Goal: Task Accomplishment & Management: Manage account settings

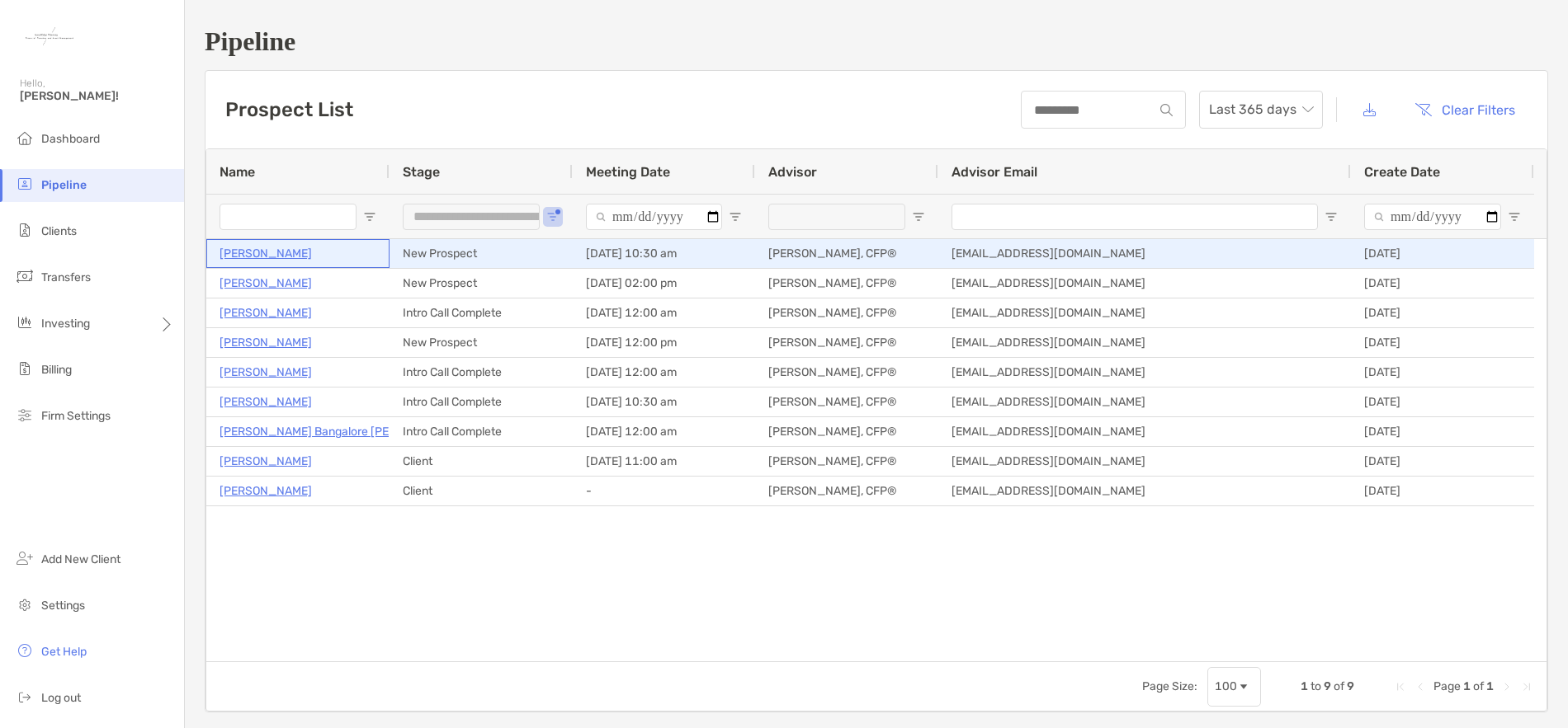
click at [260, 253] on p "Kathleen Robbins" at bounding box center [266, 253] width 92 height 20
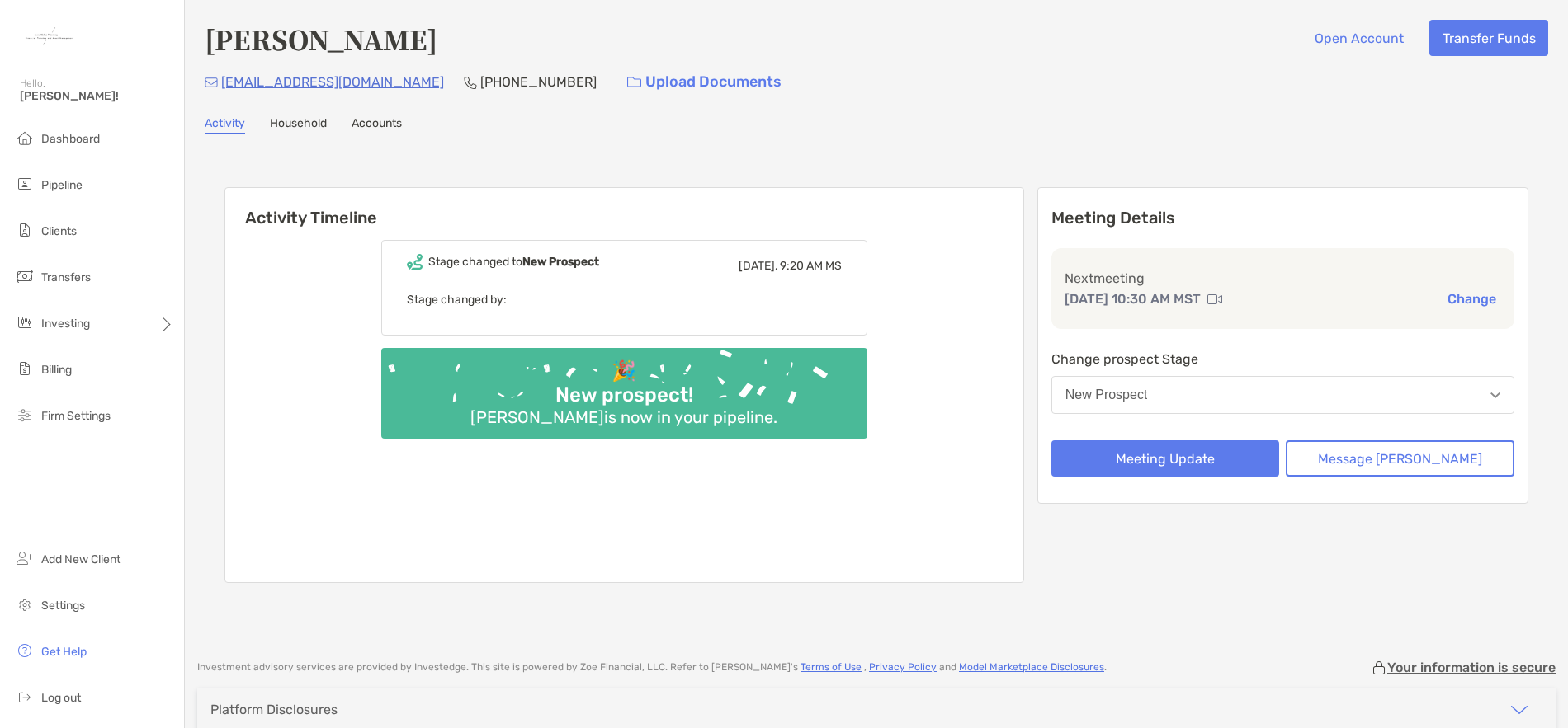
click at [375, 119] on link "Accounts" at bounding box center [377, 125] width 50 height 18
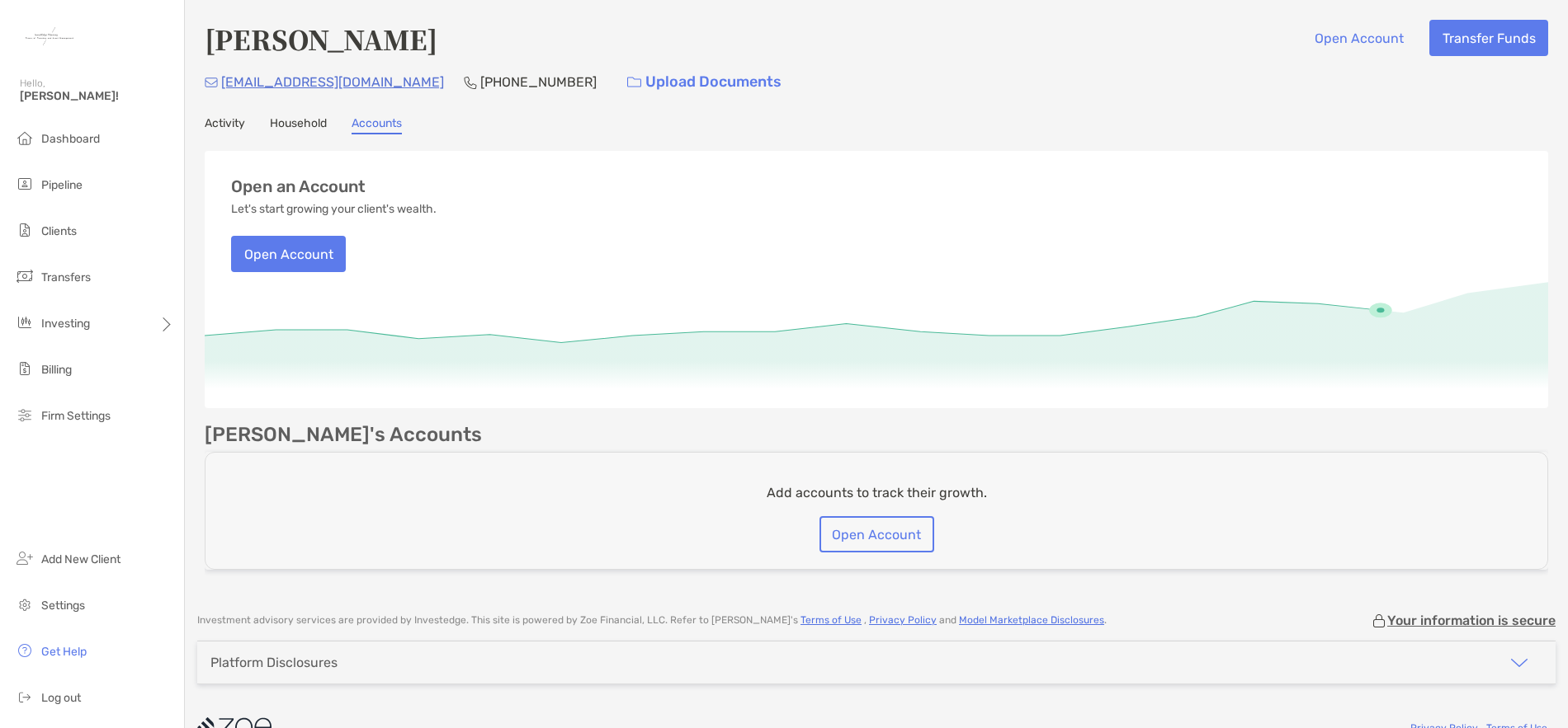
click at [214, 123] on link "Activity" at bounding box center [225, 125] width 40 height 18
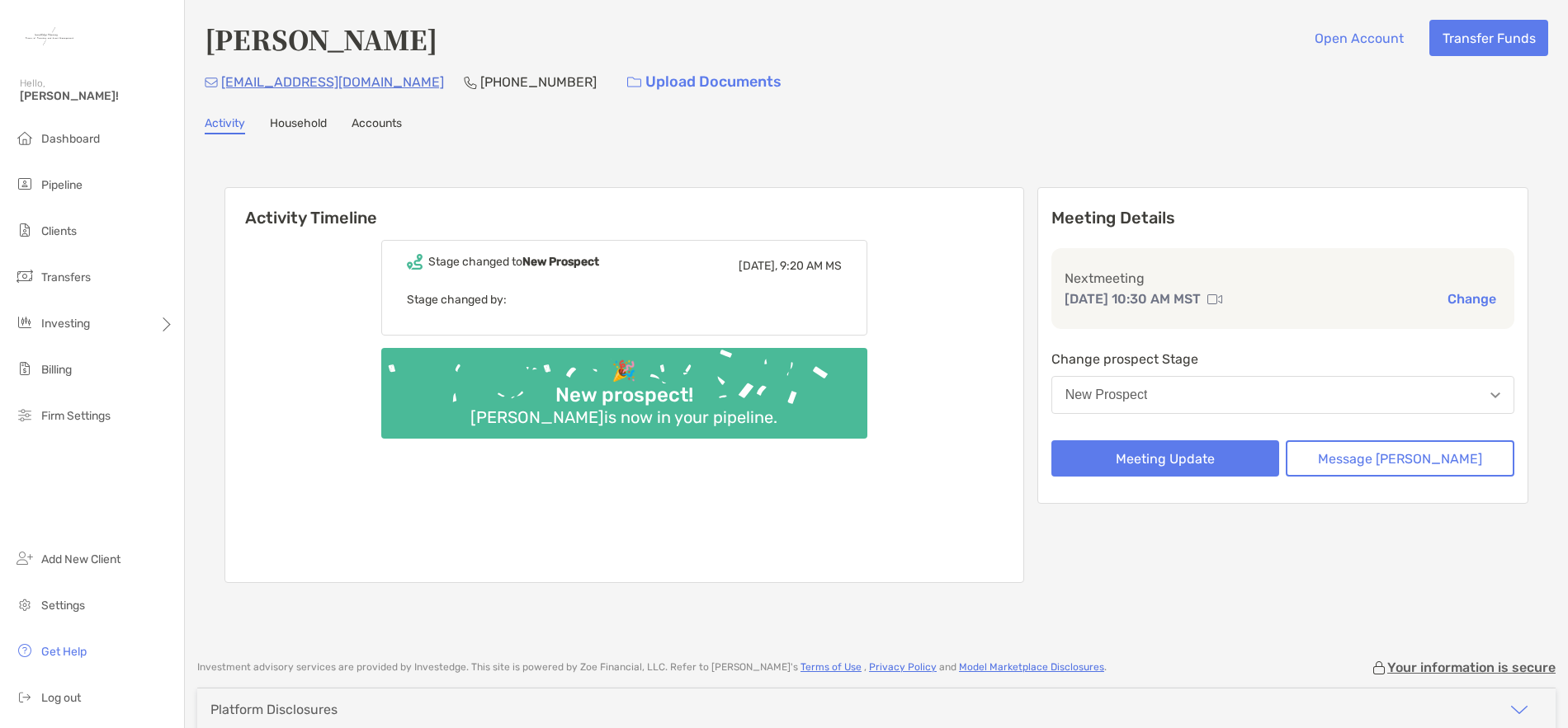
click at [307, 124] on link "Household" at bounding box center [298, 125] width 57 height 18
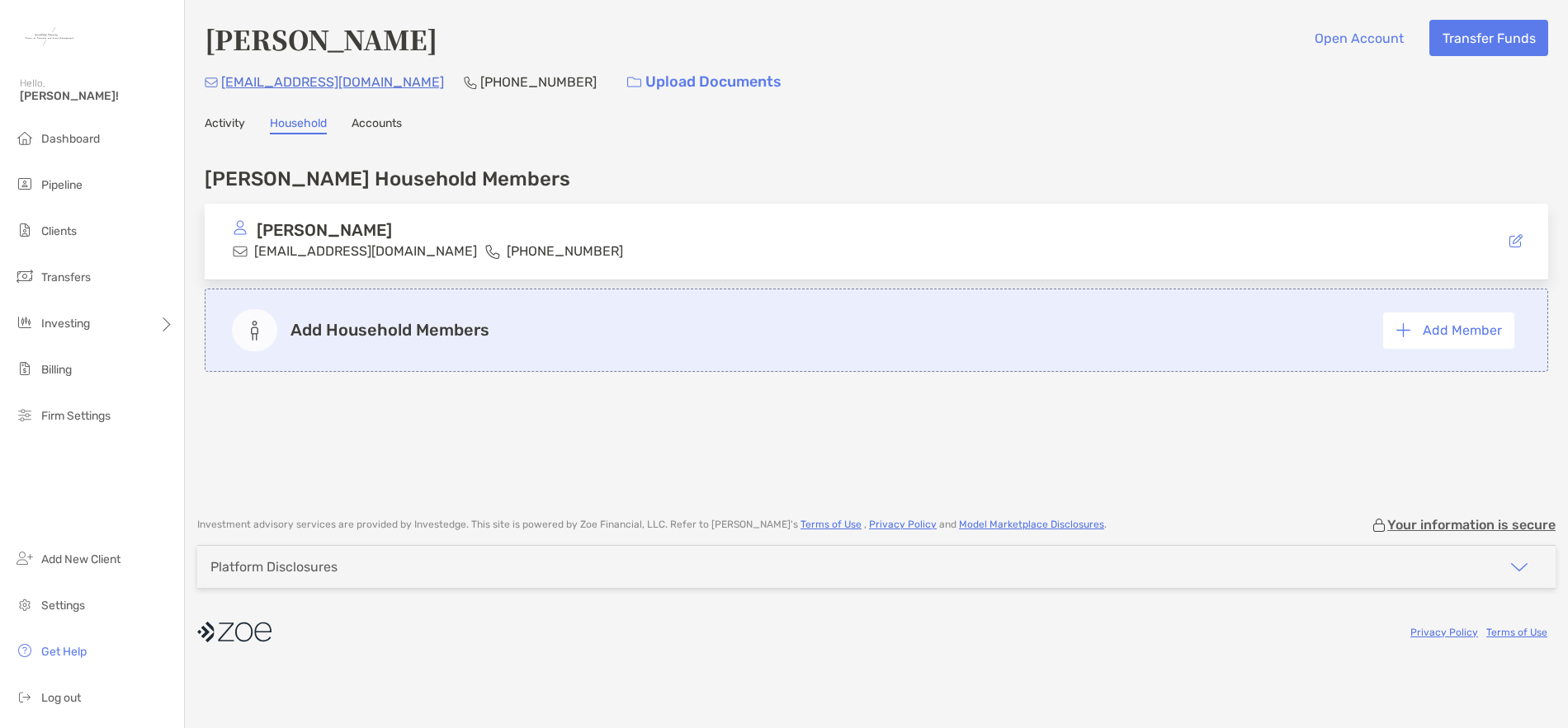
click at [219, 125] on link "Activity" at bounding box center [225, 125] width 40 height 18
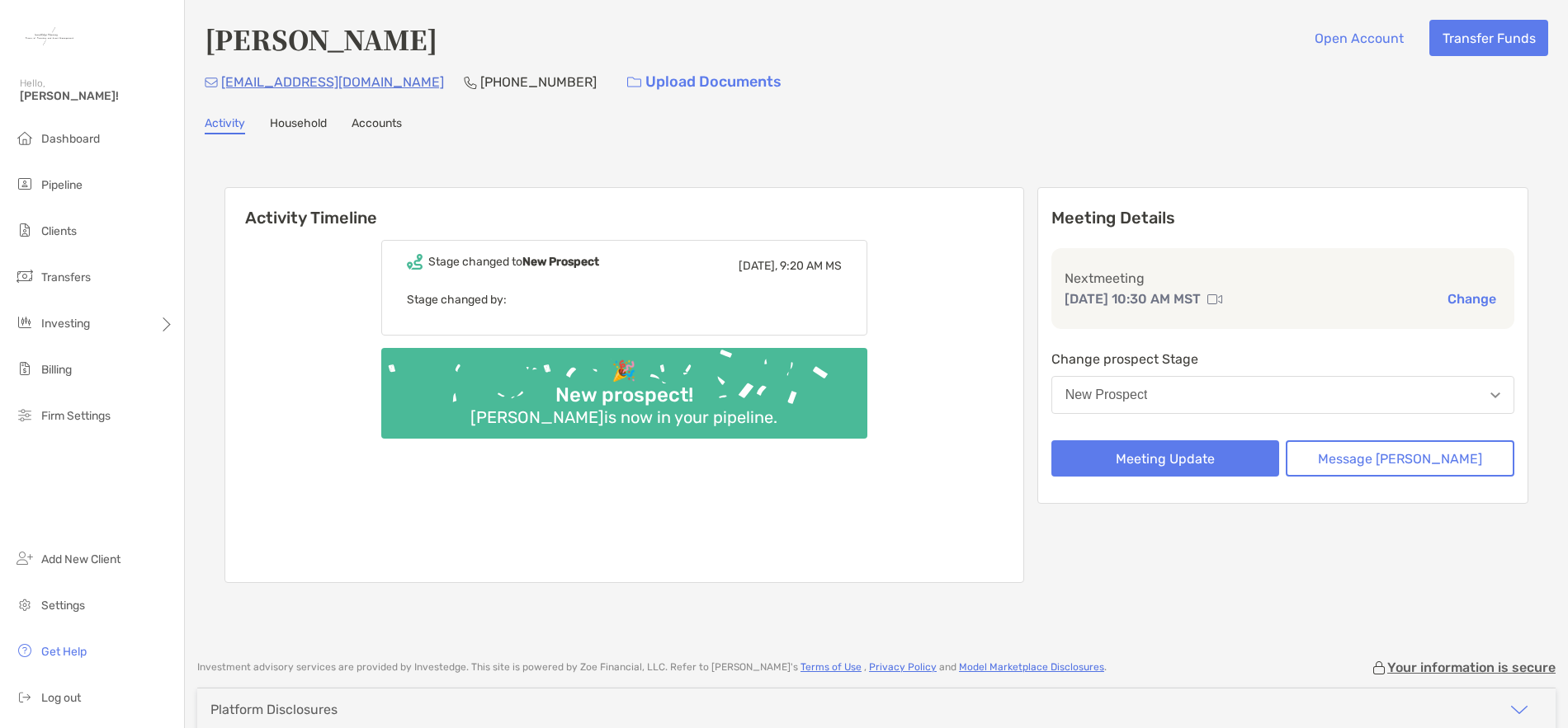
click at [378, 128] on link "Accounts" at bounding box center [377, 125] width 50 height 18
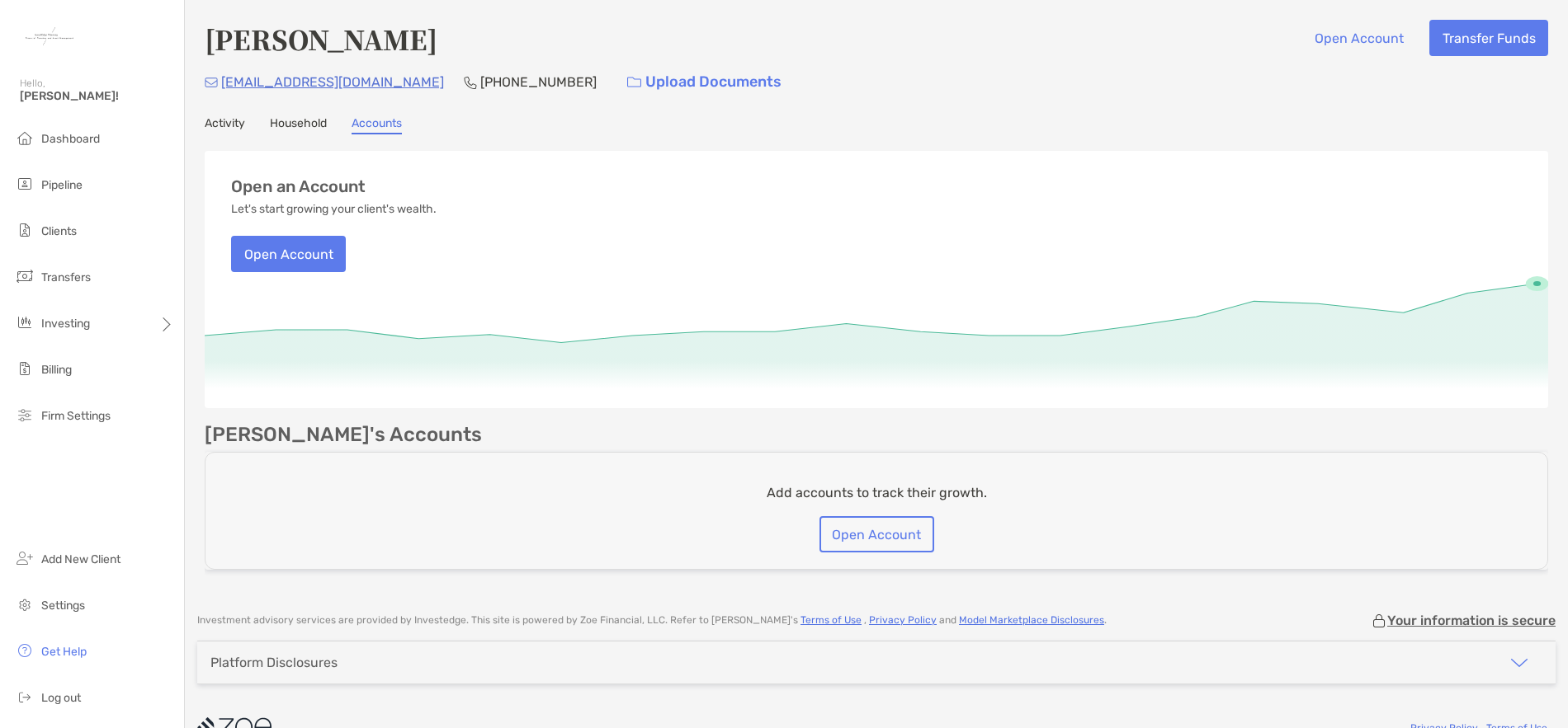
click at [227, 119] on link "Activity" at bounding box center [225, 125] width 40 height 18
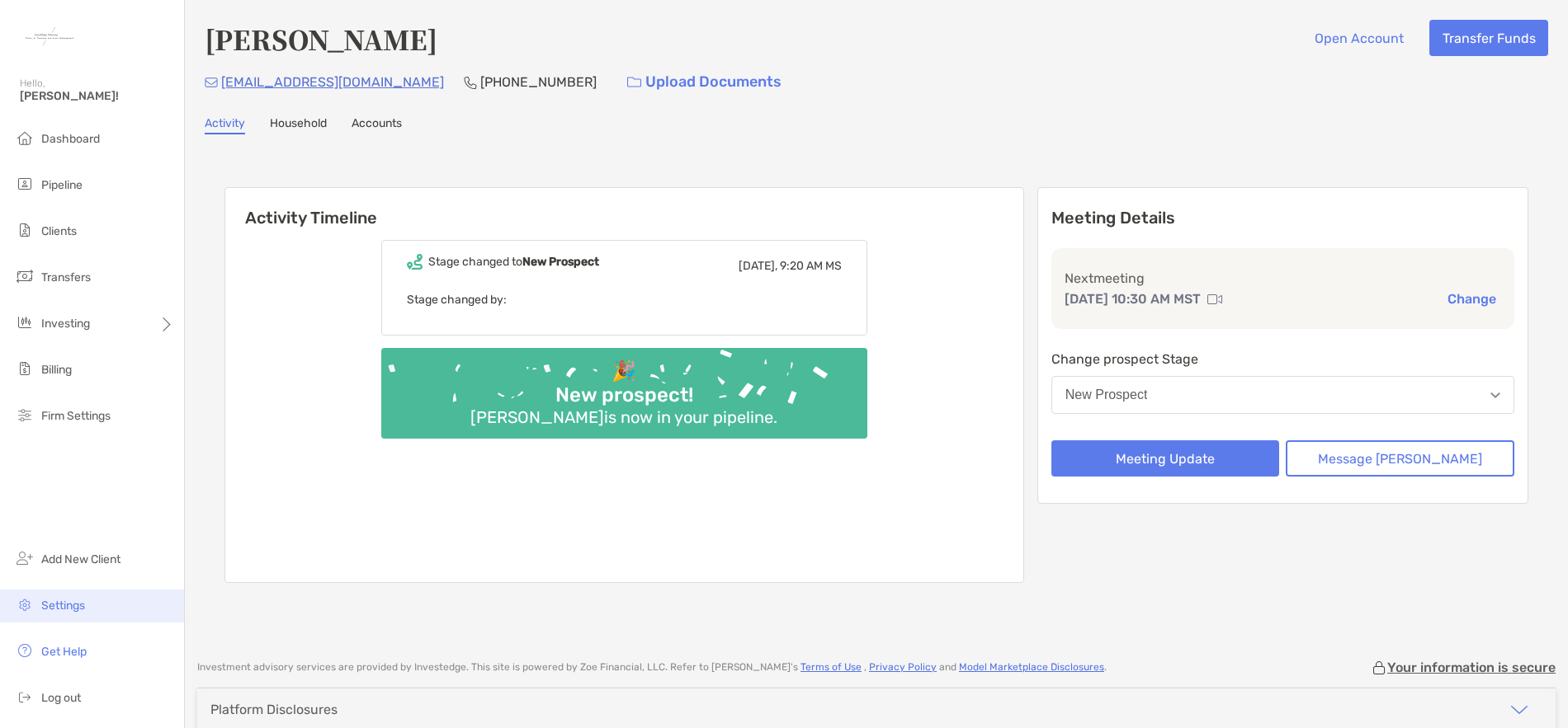
click at [79, 603] on span "Settings" at bounding box center [62, 606] width 44 height 14
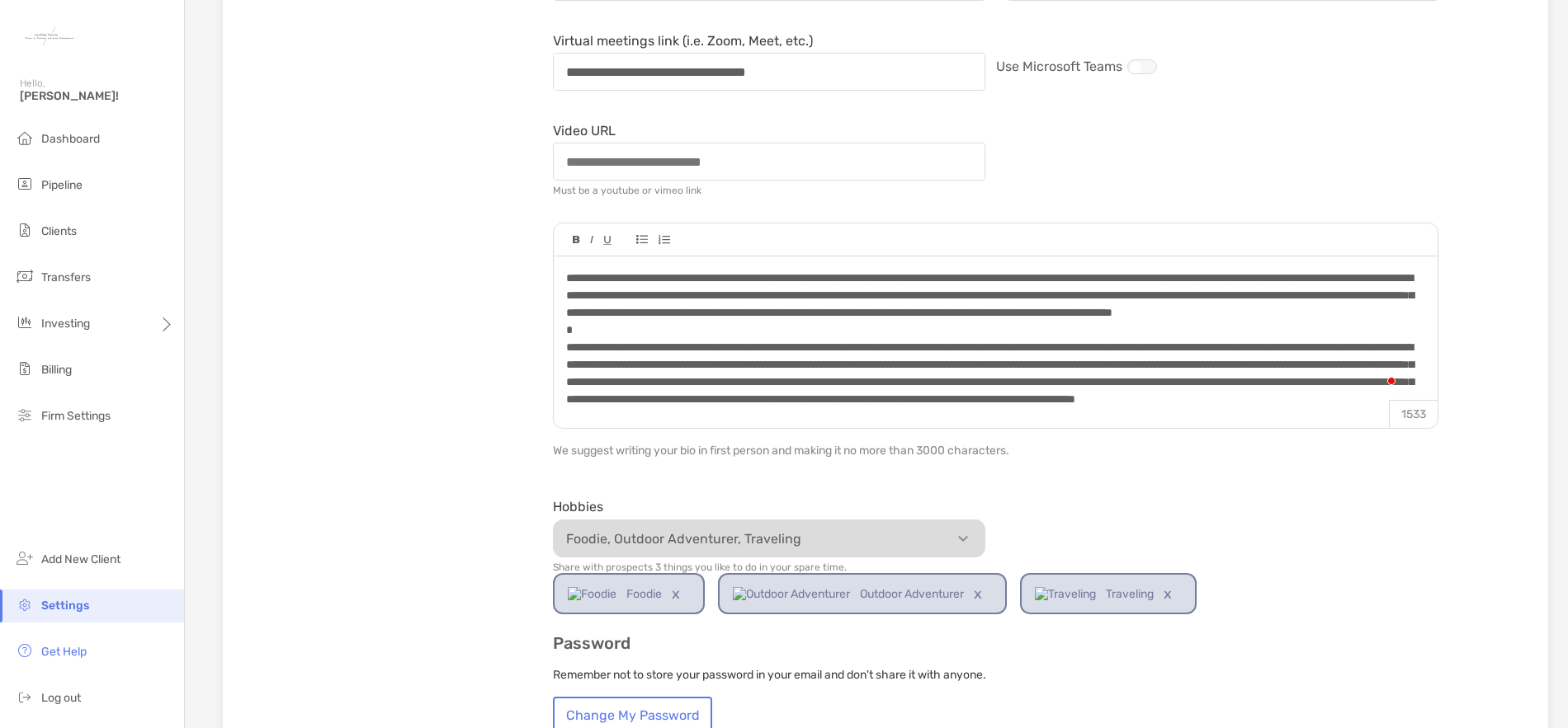
scroll to position [83, 0]
drag, startPoint x: 877, startPoint y: 282, endPoint x: 1299, endPoint y: 277, distance: 422.0
click at [1299, 277] on span "To enrich screen reader interactions, please activate Accessibility in Grammarl…" at bounding box center [990, 364] width 848 height 185
copy span "**********"
click at [1126, 336] on div "To enrich screen reader interactions, please activate Accessibility in Grammarl…" at bounding box center [995, 364] width 858 height 190
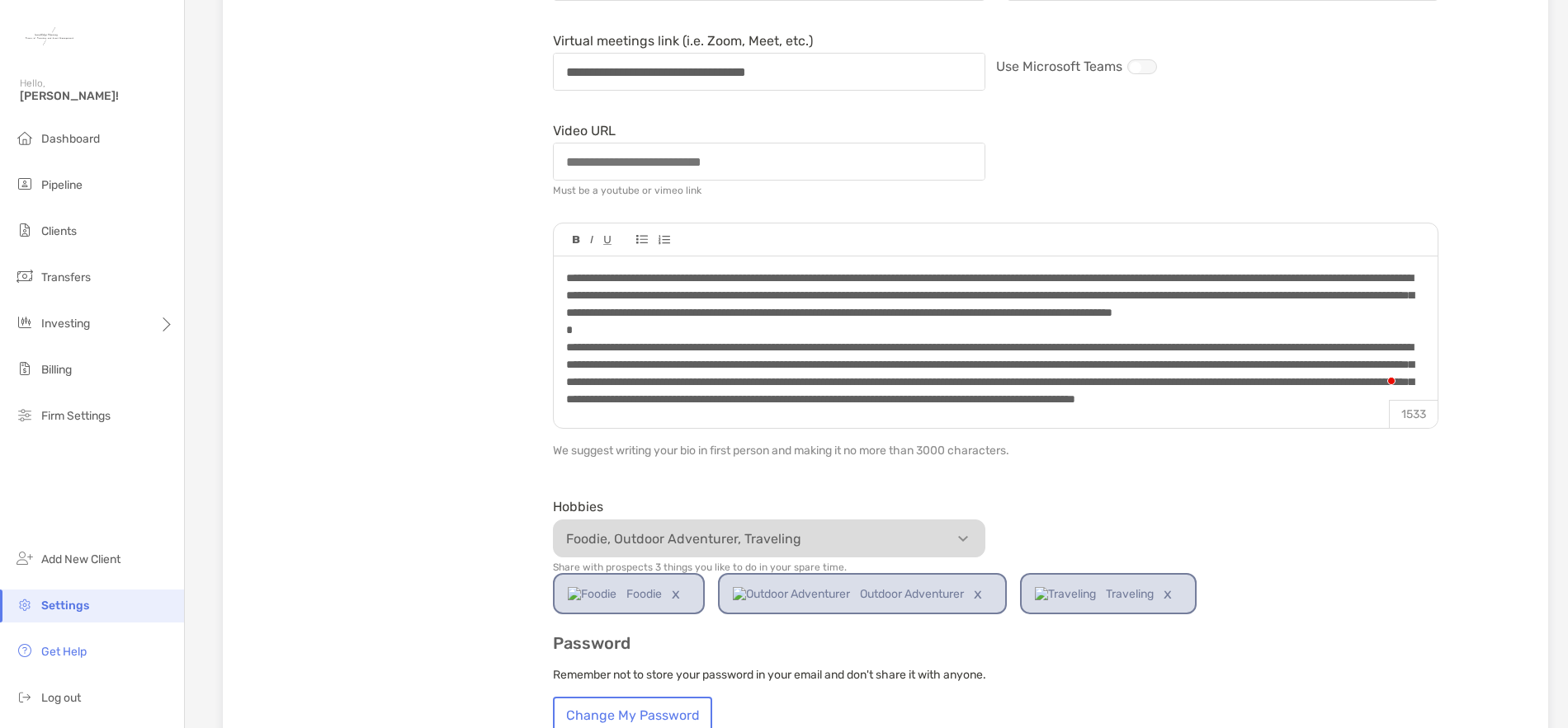
click at [1009, 314] on span "To enrich screen reader interactions, please activate Accessibility in Grammarl…" at bounding box center [990, 364] width 848 height 185
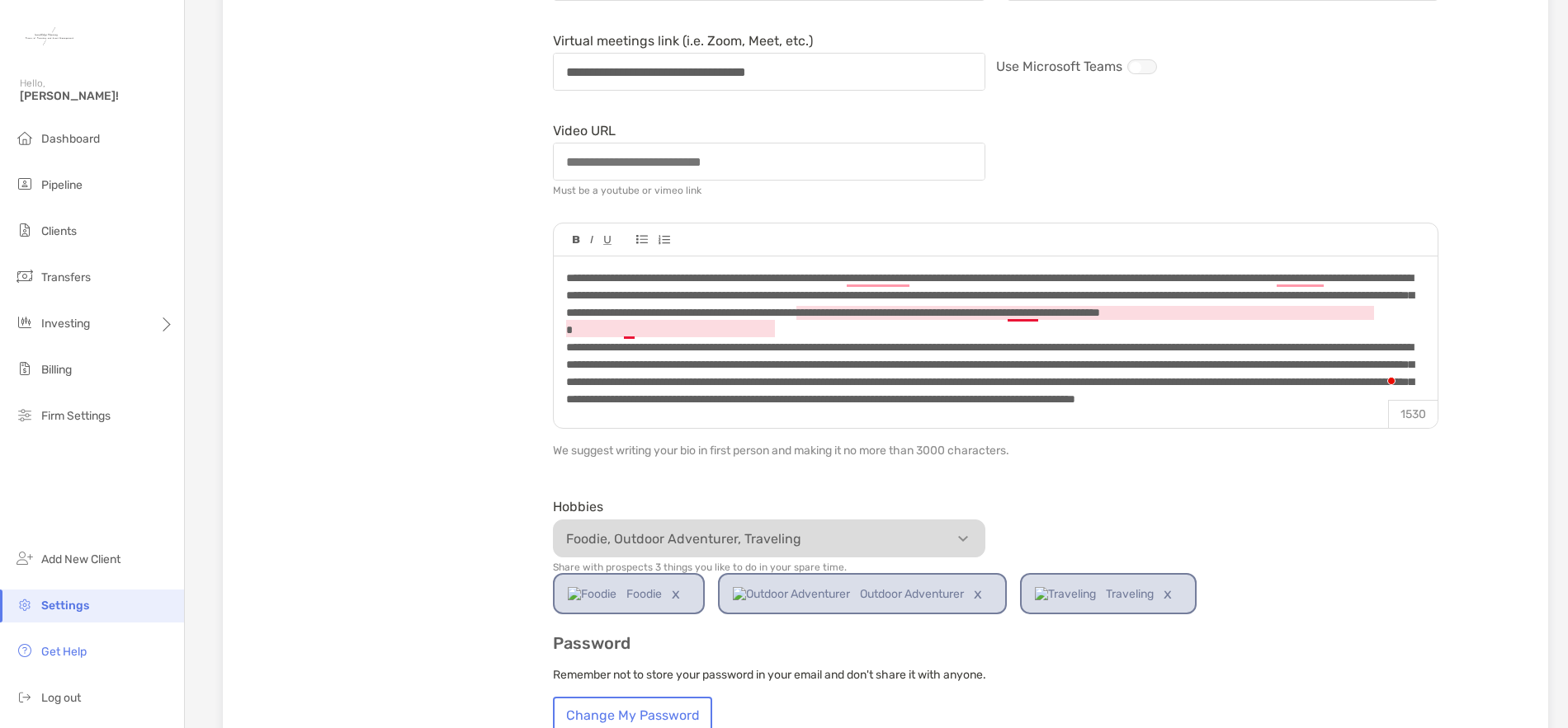
click at [1009, 312] on span "To enrich screen reader interactions, please activate Accessibility in Grammarl…" at bounding box center [990, 364] width 848 height 185
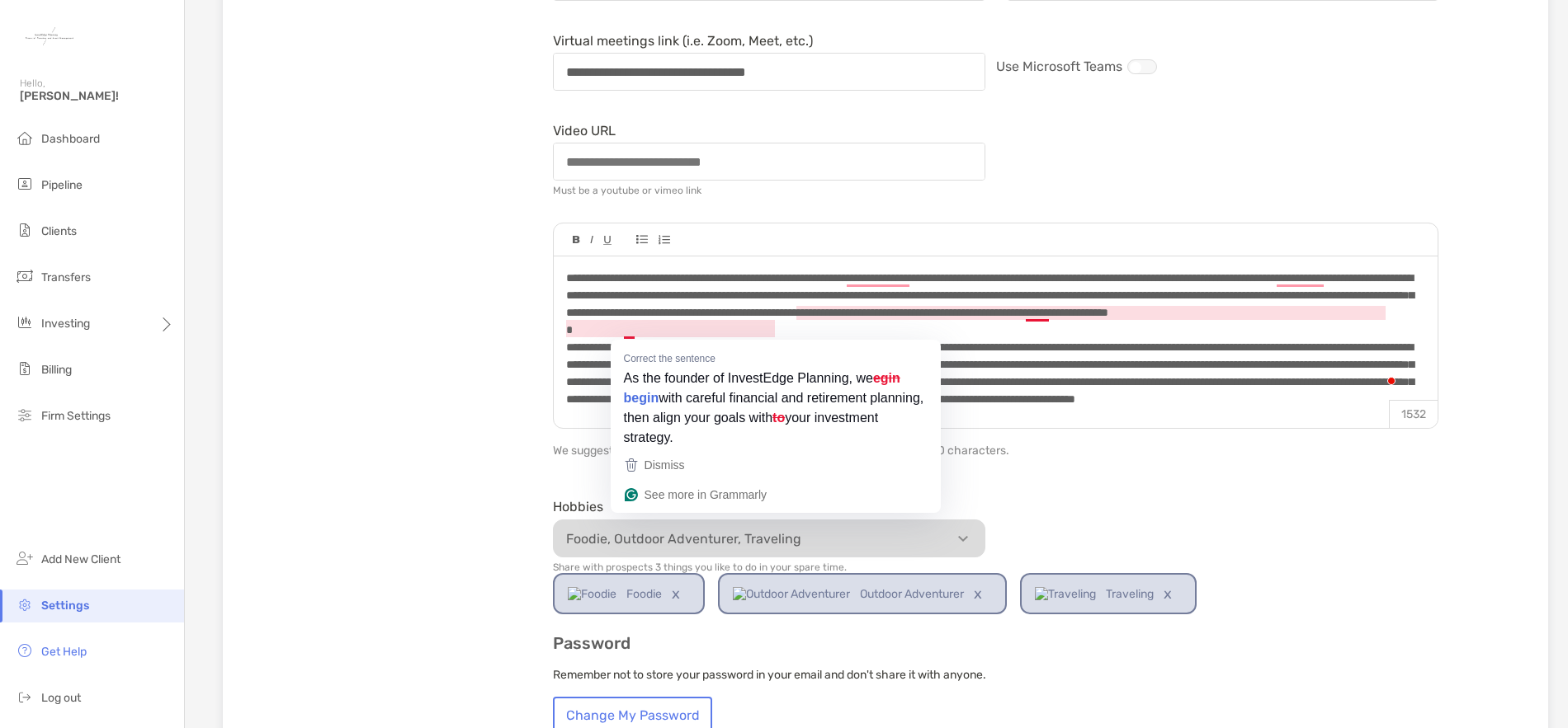
click at [628, 329] on span "To enrich screen reader interactions, please activate Accessibility in Grammarl…" at bounding box center [990, 364] width 848 height 185
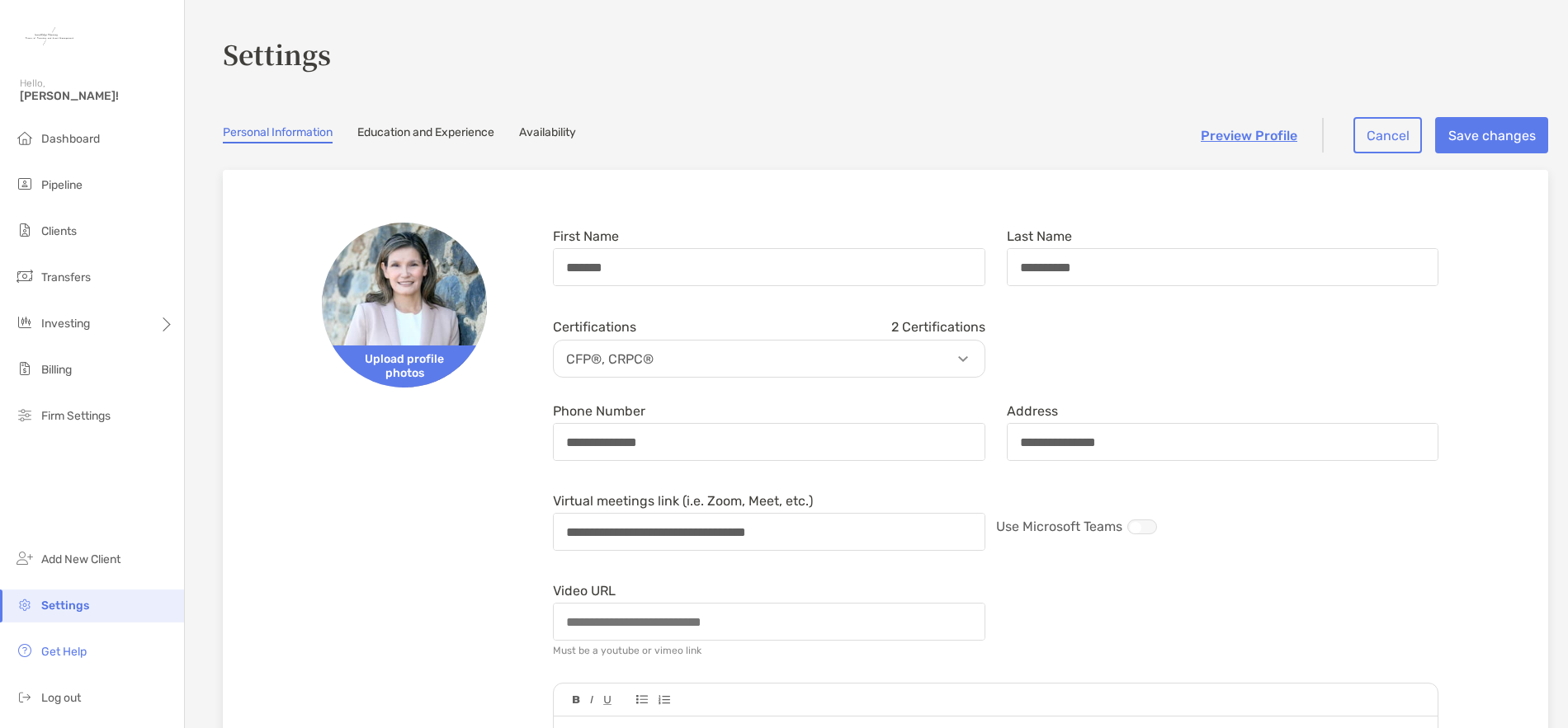
scroll to position [0, 0]
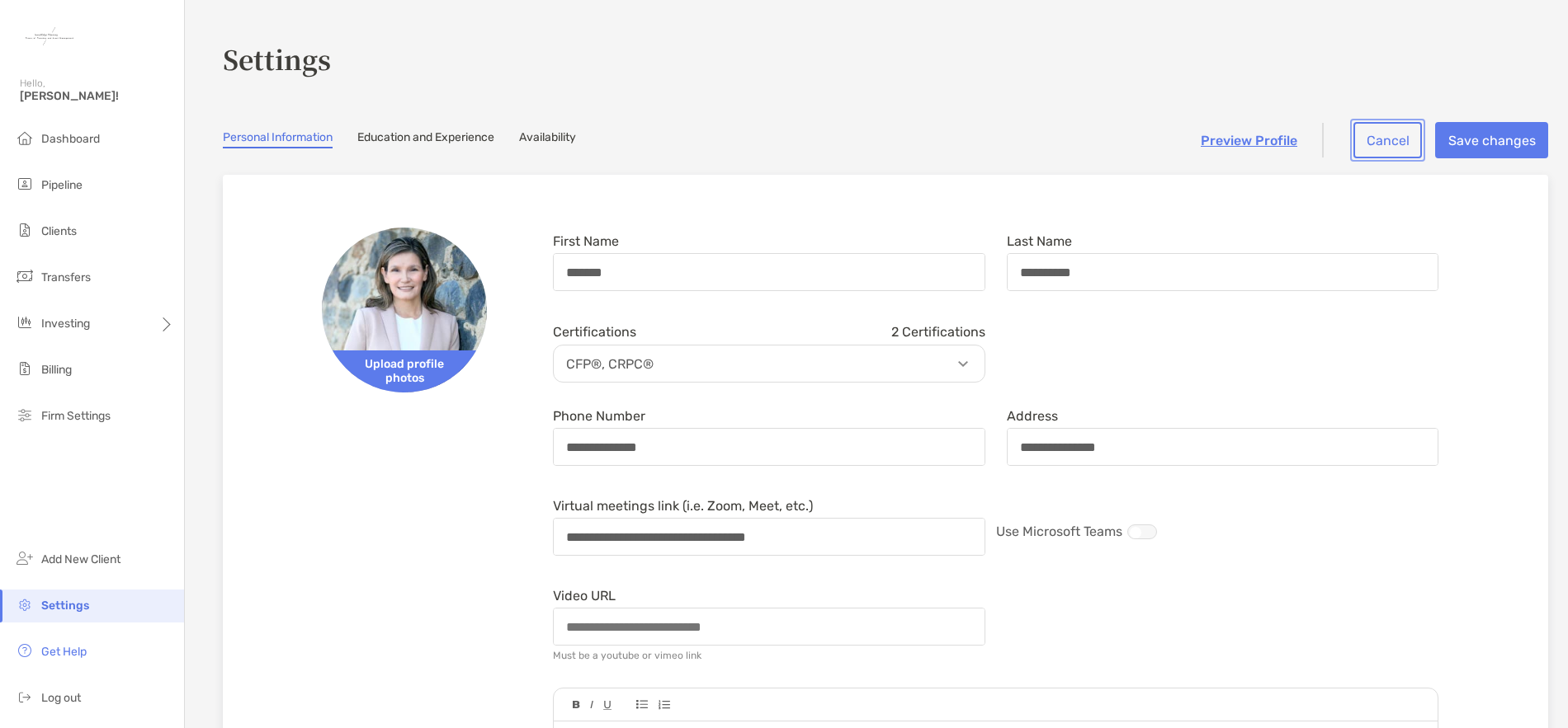
click at [1370, 127] on button "Cancel" at bounding box center [1388, 140] width 68 height 37
click at [417, 139] on link "Education and Experience" at bounding box center [426, 139] width 137 height 18
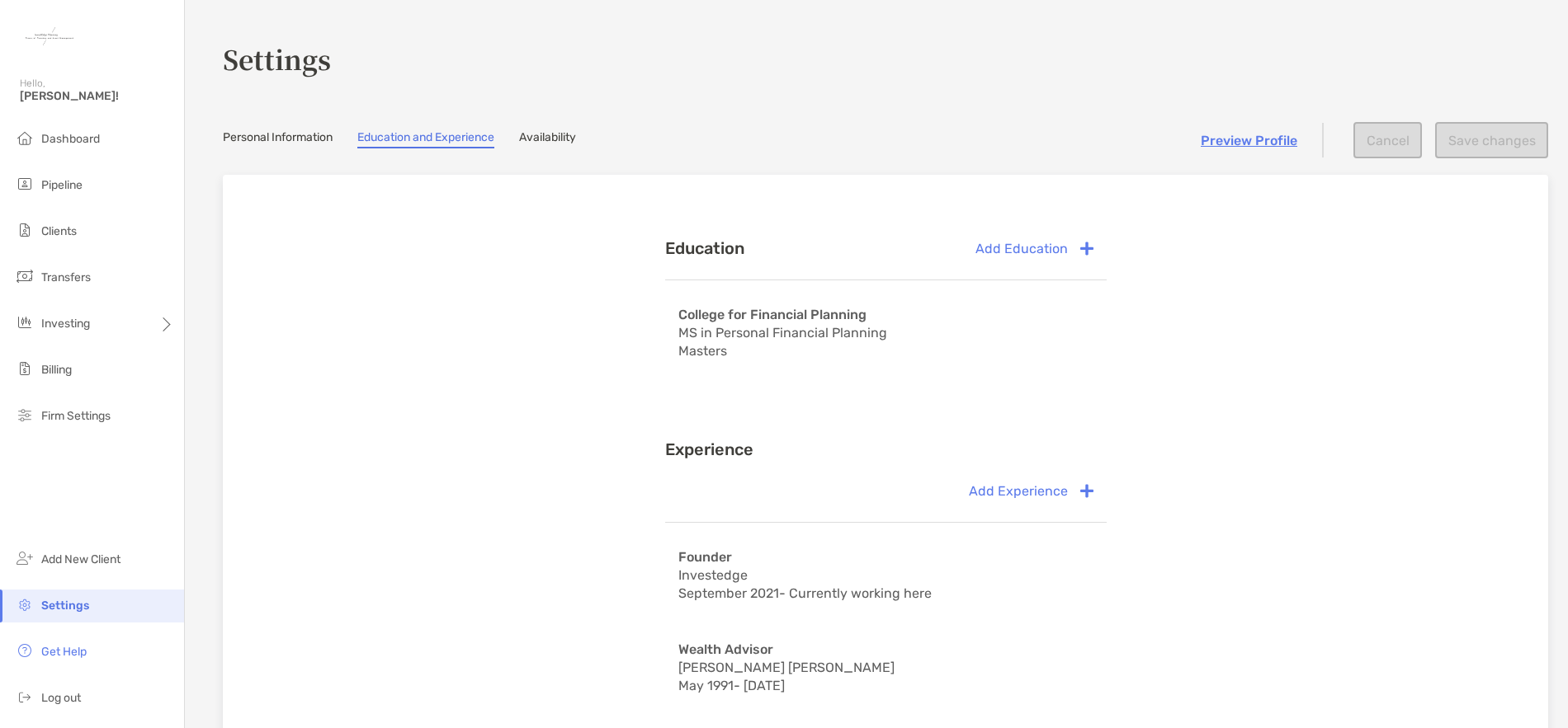
click at [298, 139] on link "Personal Information" at bounding box center [278, 139] width 110 height 18
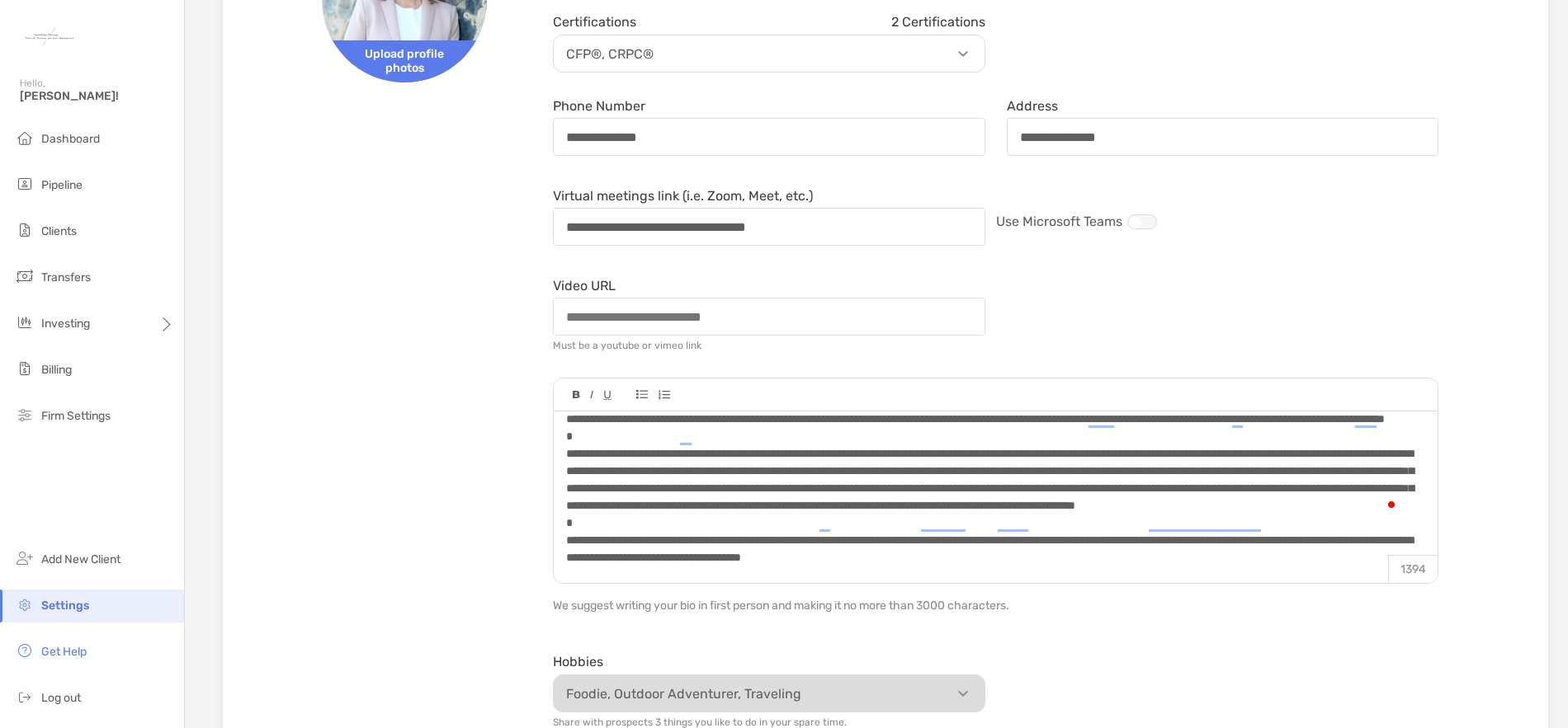
scroll to position [230, 0]
